Goal: Task Accomplishment & Management: Complete application form

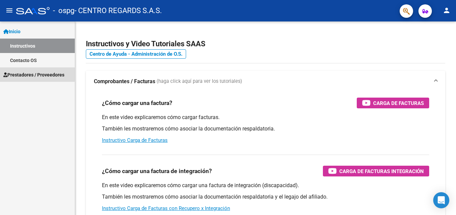
click at [31, 73] on span "Prestadores / Proveedores" at bounding box center [33, 74] width 61 height 7
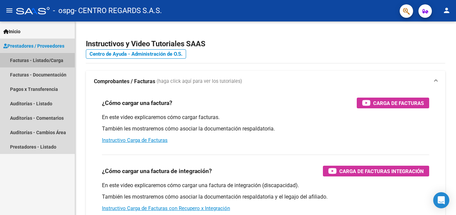
click at [36, 61] on link "Facturas - Listado/Carga" at bounding box center [37, 60] width 75 height 14
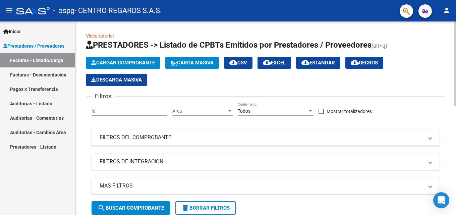
click at [121, 63] on span "Cargar Comprobante" at bounding box center [123, 63] width 64 height 6
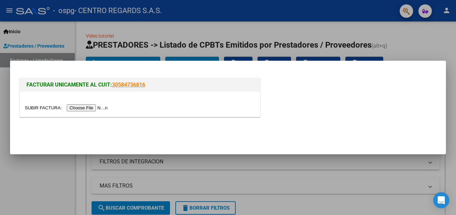
click at [90, 109] on input "file" at bounding box center [67, 107] width 85 height 7
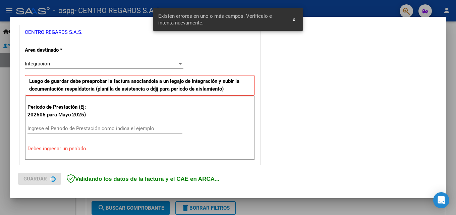
scroll to position [151, 0]
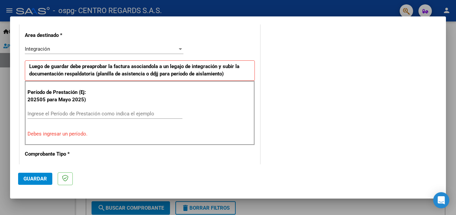
click at [103, 116] on input "Ingrese el Período de Prestación como indica el ejemplo" at bounding box center [105, 114] width 155 height 6
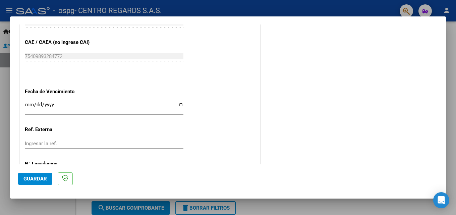
scroll to position [451, 0]
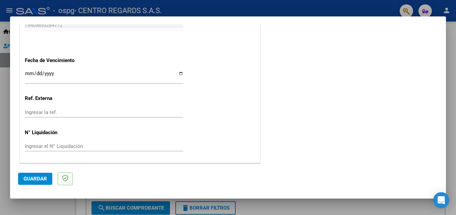
type input "202509"
click at [35, 178] on span "Guardar" at bounding box center [34, 179] width 23 height 6
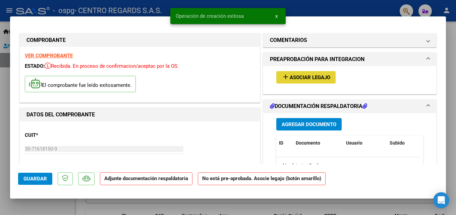
click at [321, 78] on span "Asociar Legajo" at bounding box center [310, 77] width 41 height 6
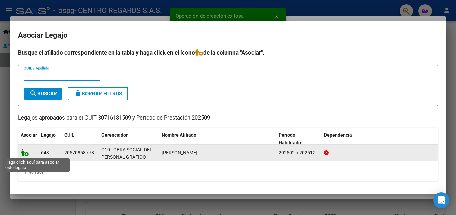
click at [25, 154] on icon at bounding box center [25, 152] width 8 height 7
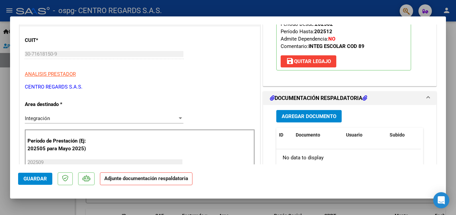
scroll to position [168, 0]
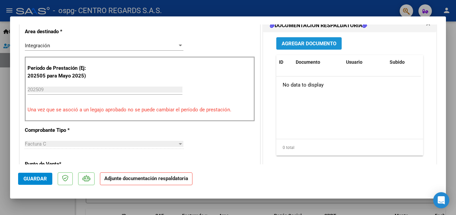
click at [305, 46] on span "Agregar Documento" at bounding box center [309, 44] width 55 height 6
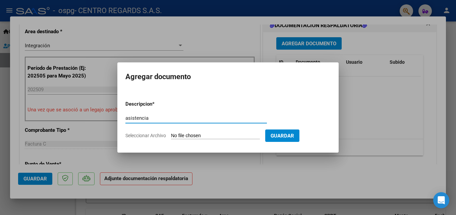
type input "asistencia"
click at [230, 134] on input "Seleccionar Archivo" at bounding box center [215, 136] width 89 height 6
type input "C:\fakepath\SEP BENITEZ.pdf"
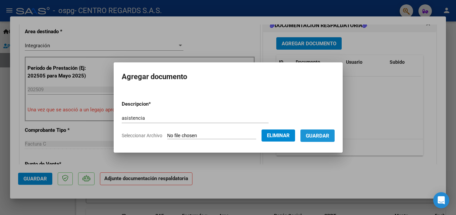
click at [318, 135] on span "Guardar" at bounding box center [317, 136] width 23 height 6
